Goal: Find specific page/section

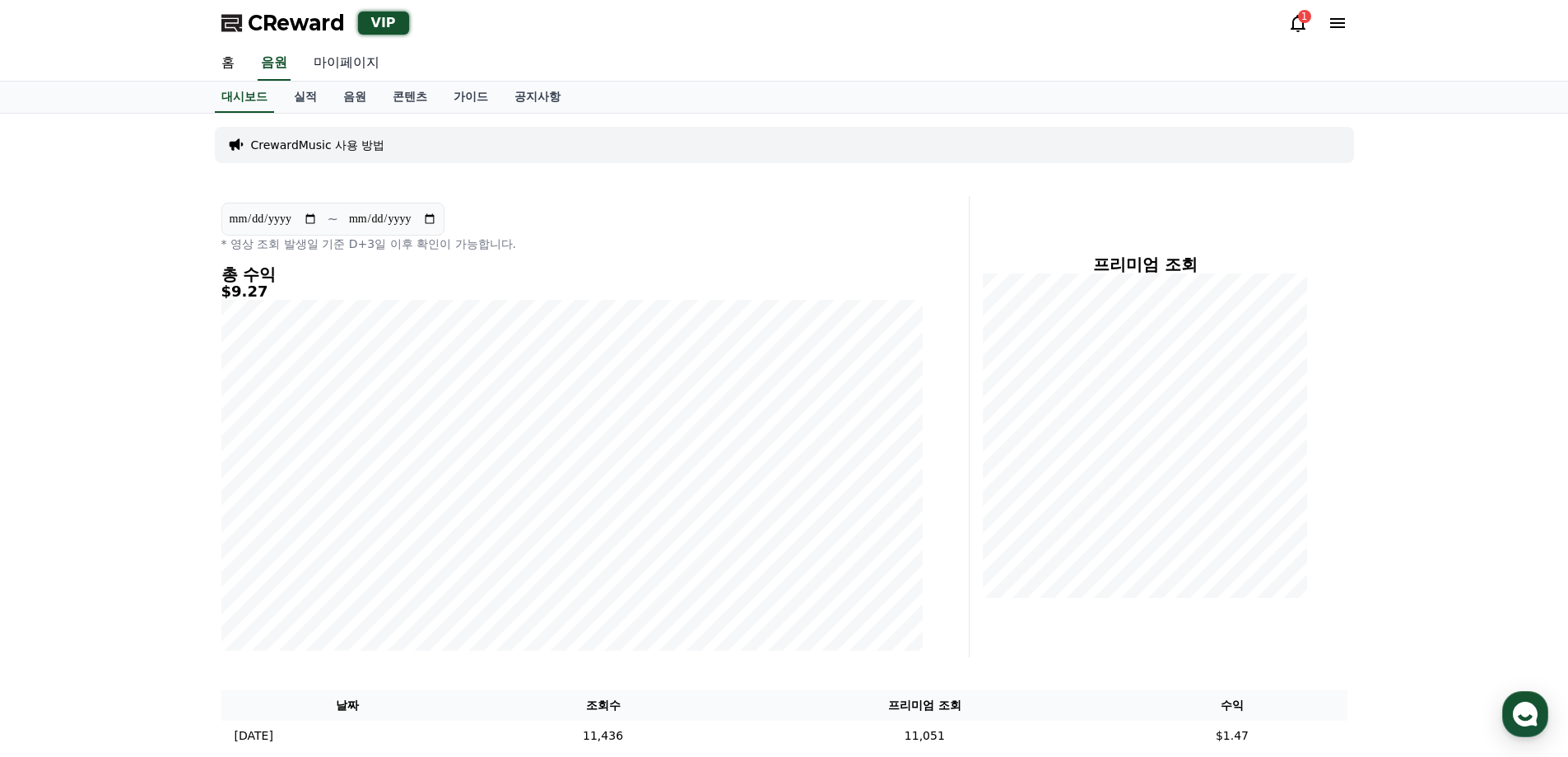
click at [325, 54] on link "마이페이지" at bounding box center [347, 63] width 92 height 35
select select "**********"
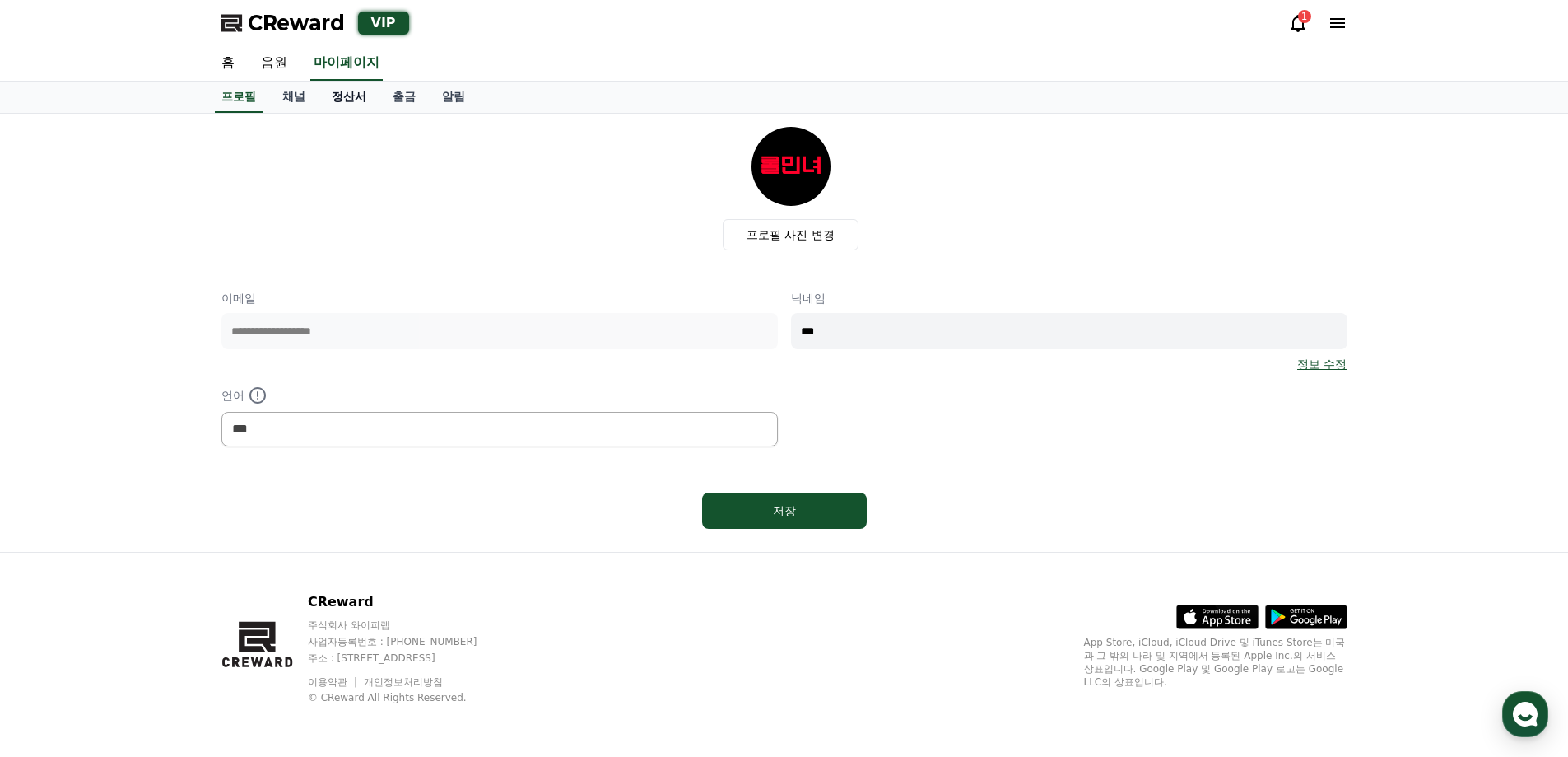
click at [335, 101] on link "정산서" at bounding box center [349, 97] width 61 height 31
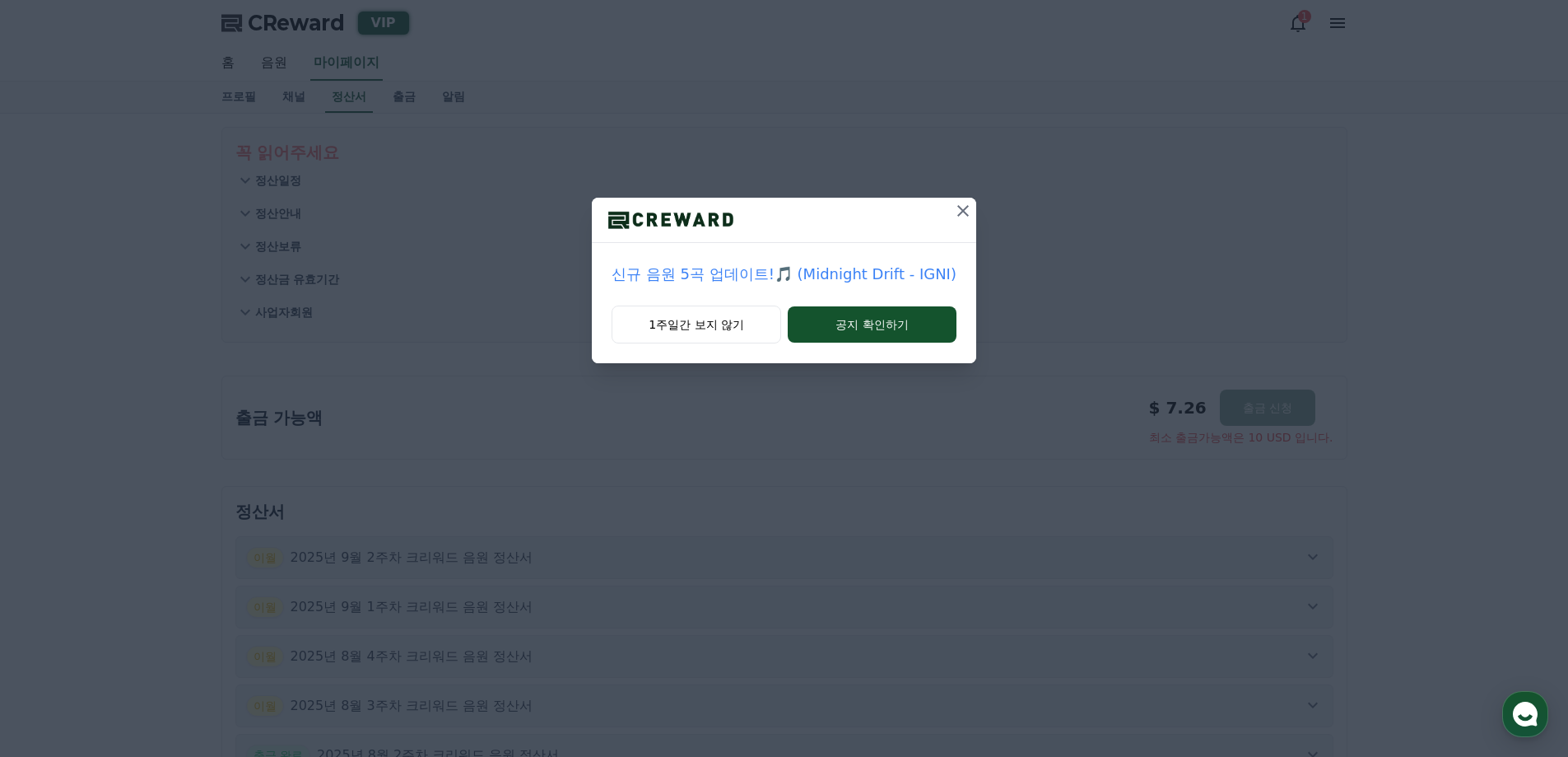
click at [953, 208] on icon at bounding box center [963, 211] width 19 height 19
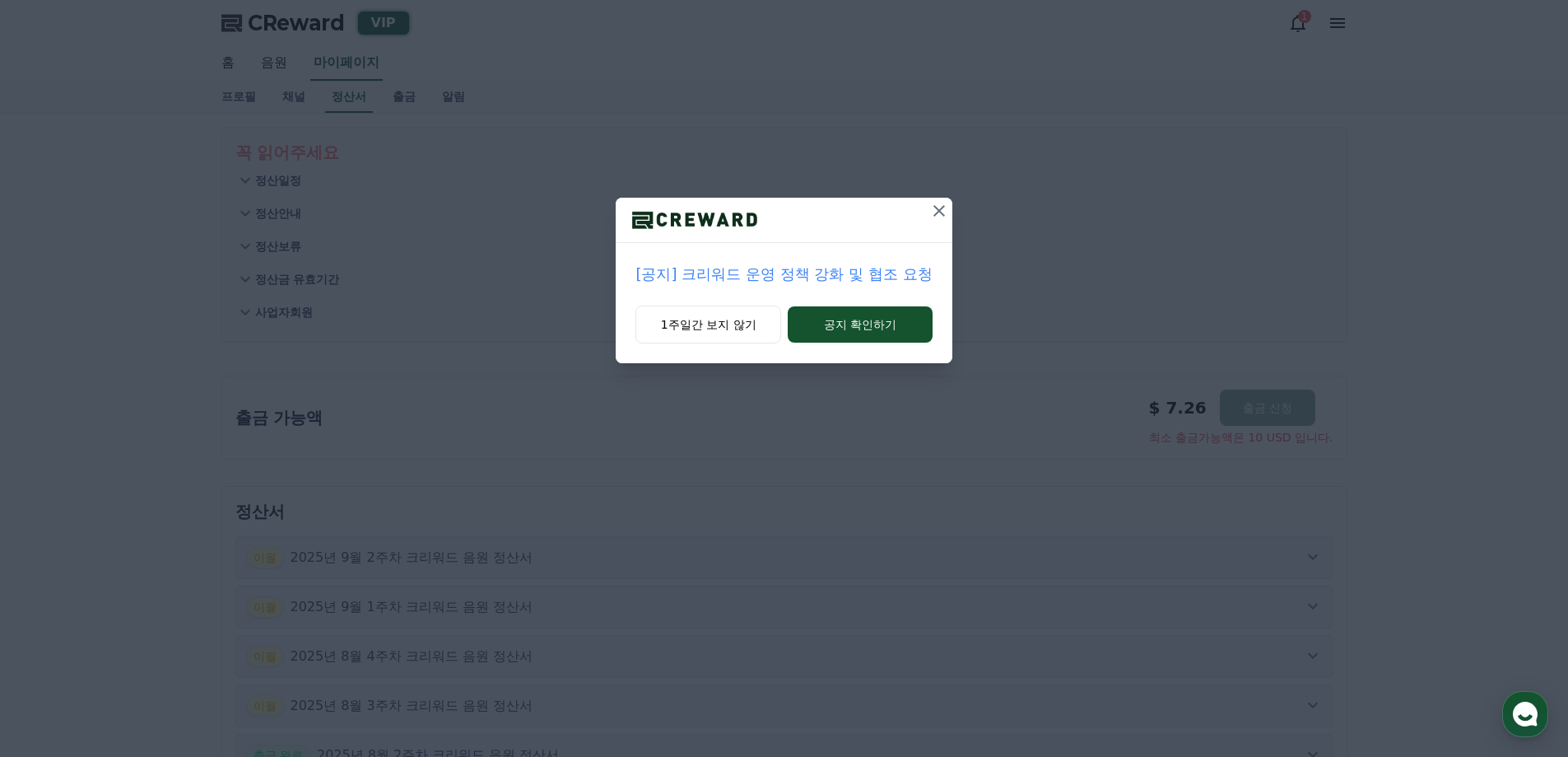
click at [943, 212] on icon at bounding box center [939, 211] width 19 height 19
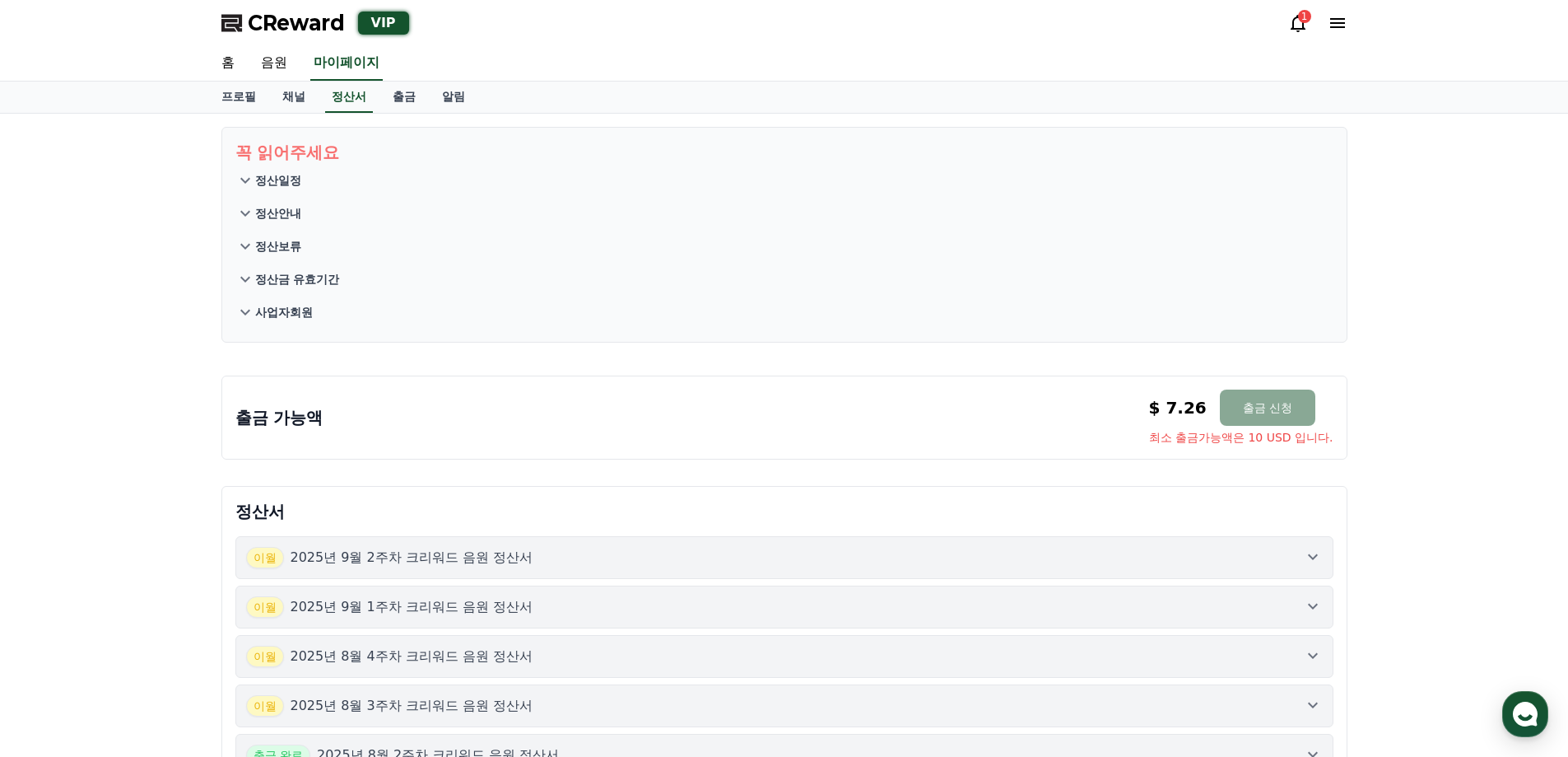
click at [1295, 20] on icon at bounding box center [1298, 23] width 19 height 19
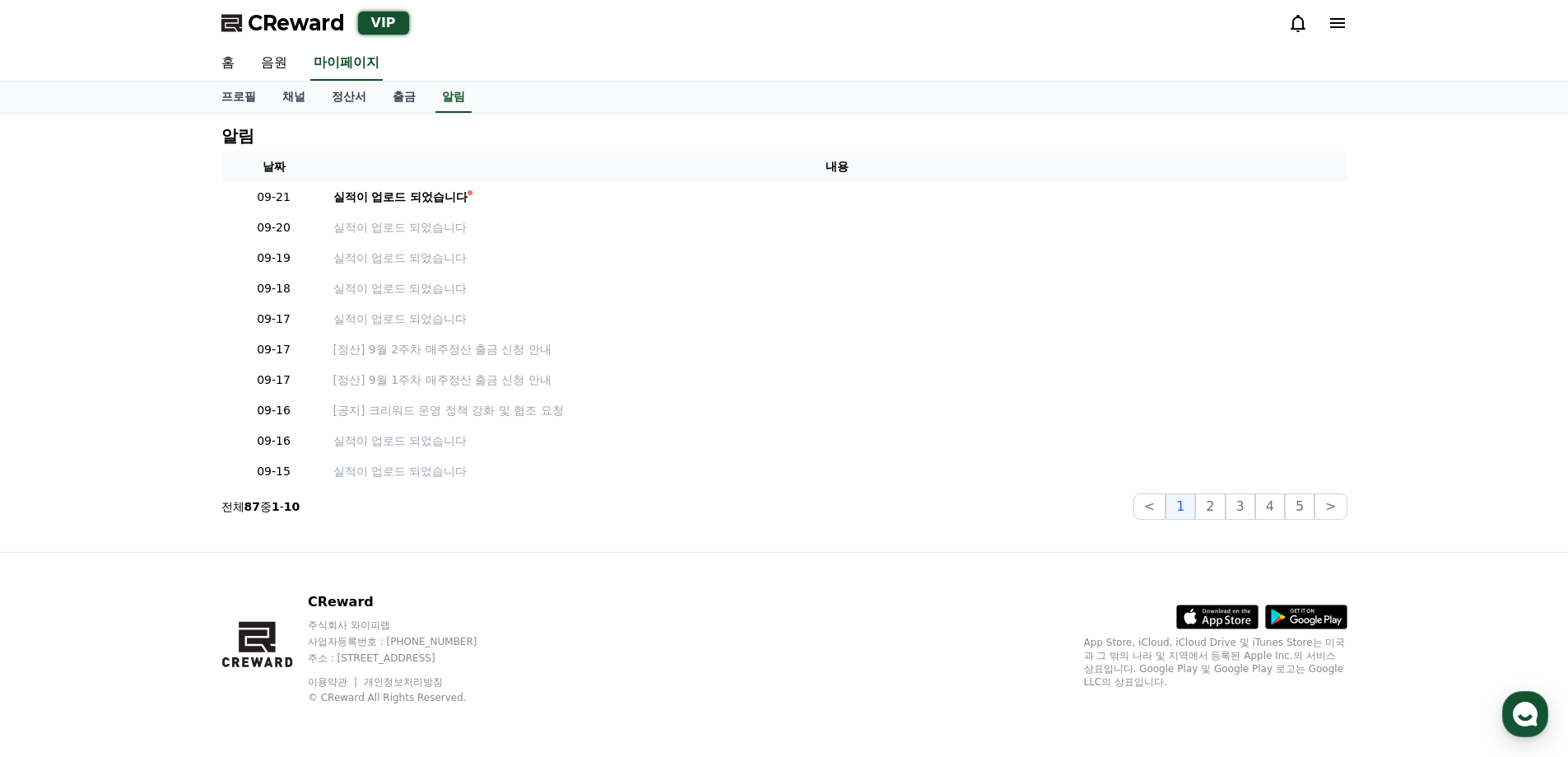
click at [1295, 20] on icon at bounding box center [1298, 23] width 19 height 19
